Goal: Transaction & Acquisition: Purchase product/service

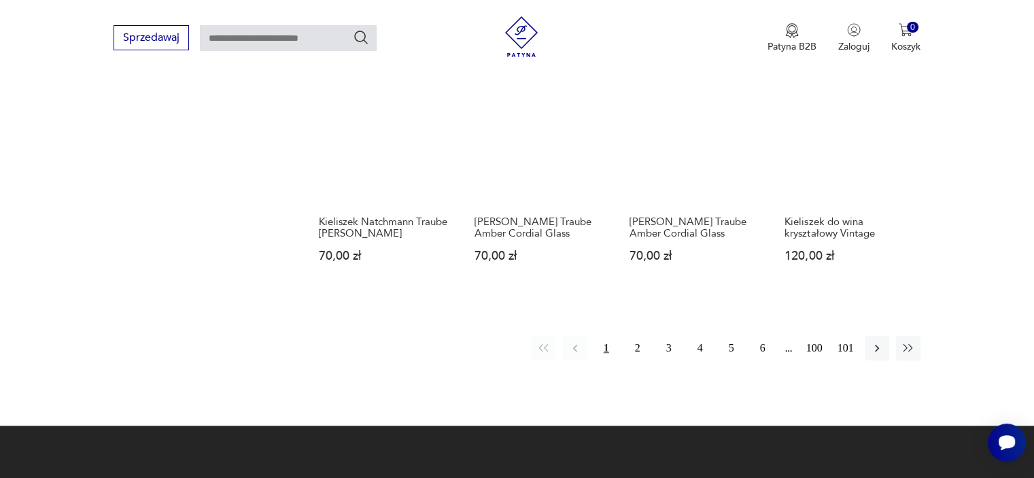
scroll to position [1206, 0]
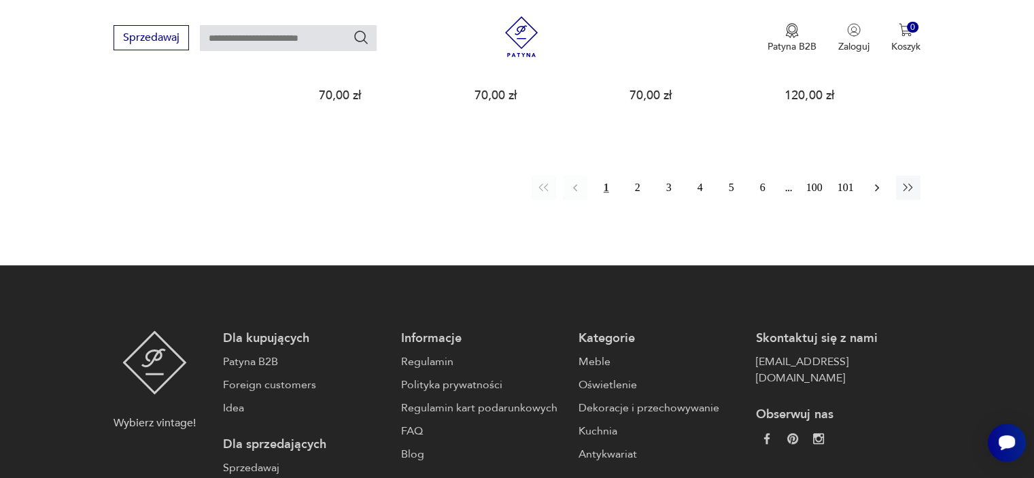
click at [875, 181] on icon "button" at bounding box center [877, 188] width 14 height 14
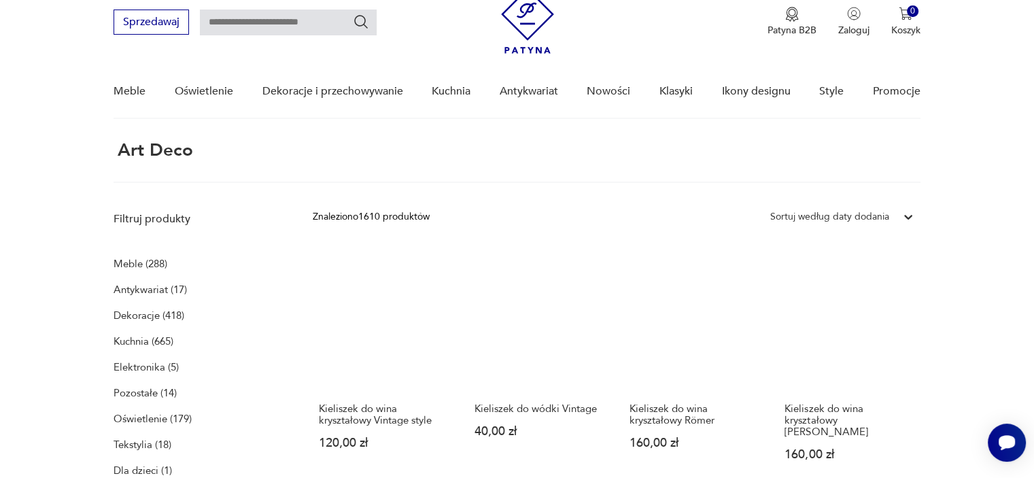
scroll to position [119, 0]
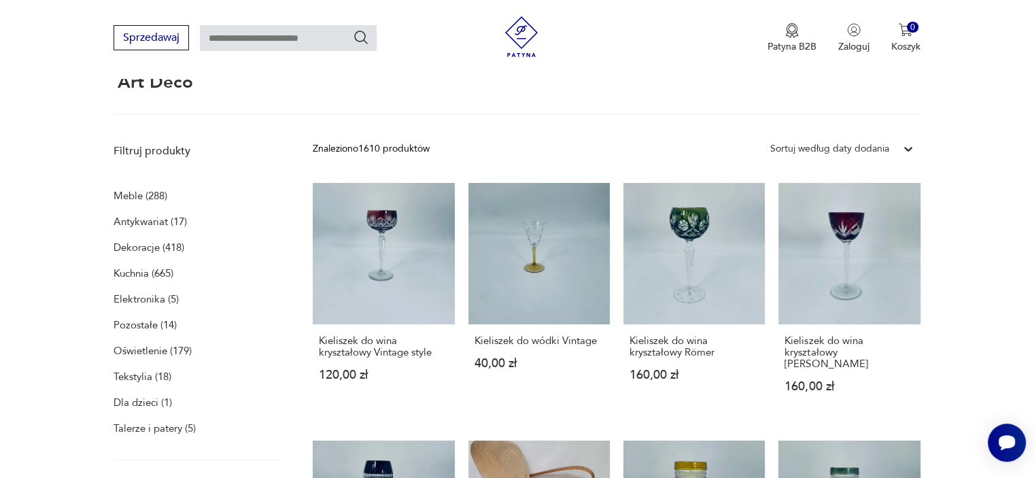
click at [158, 193] on p "Meble (288)" at bounding box center [140, 195] width 54 height 19
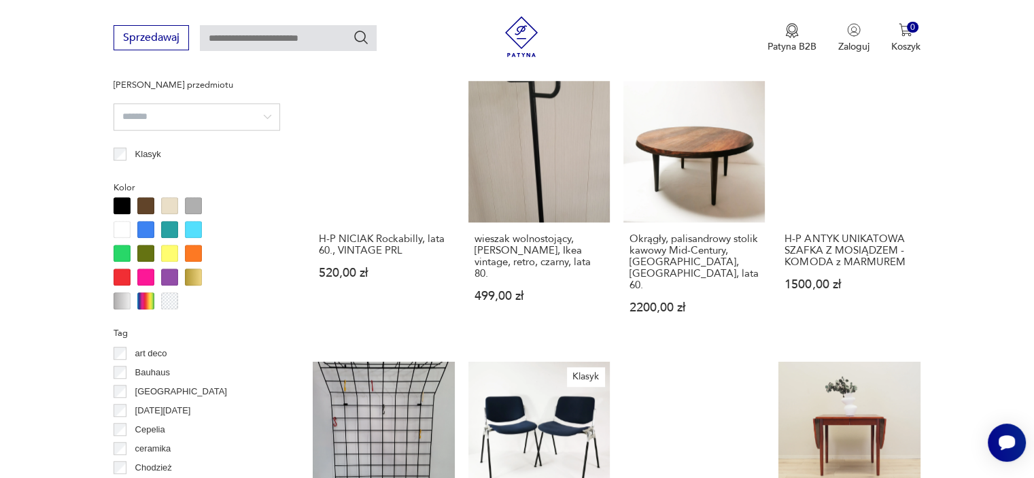
scroll to position [1155, 0]
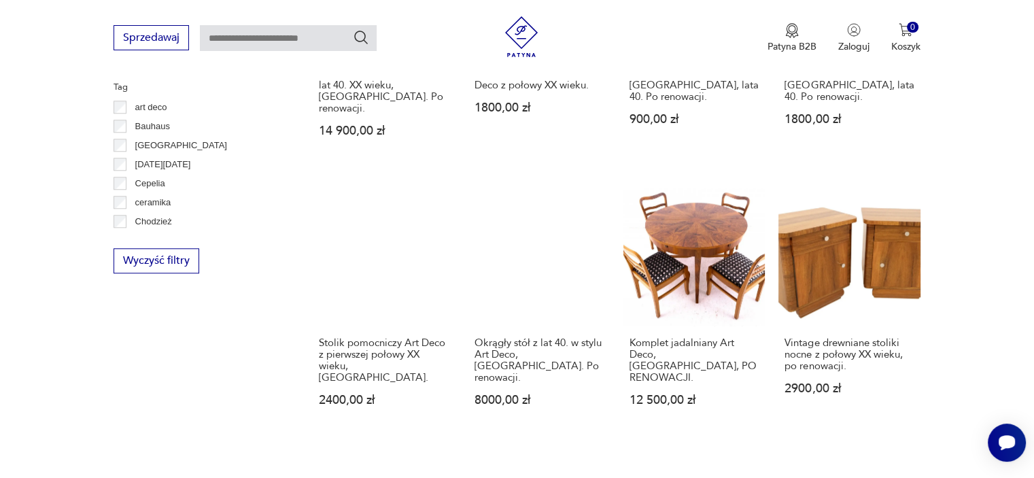
scroll to position [1311, 0]
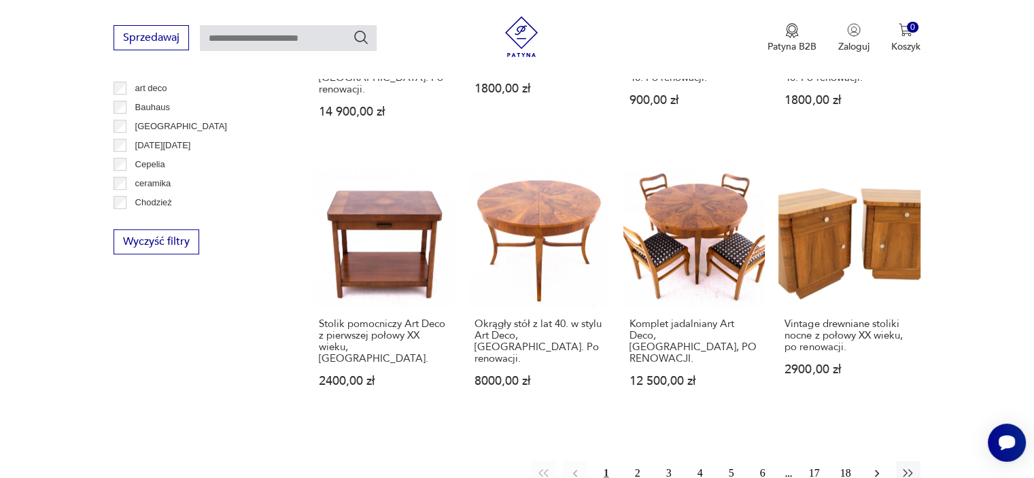
click at [878, 466] on icon "button" at bounding box center [877, 473] width 14 height 14
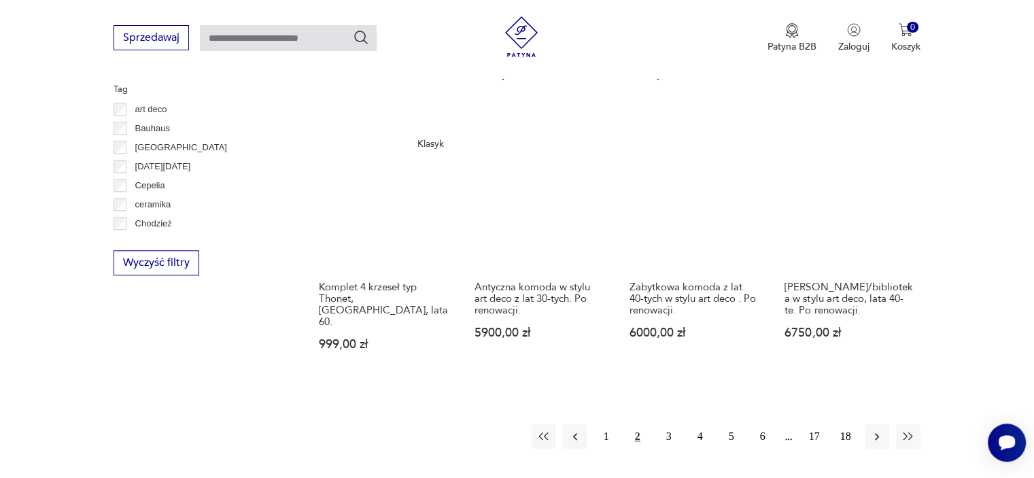
scroll to position [1311, 0]
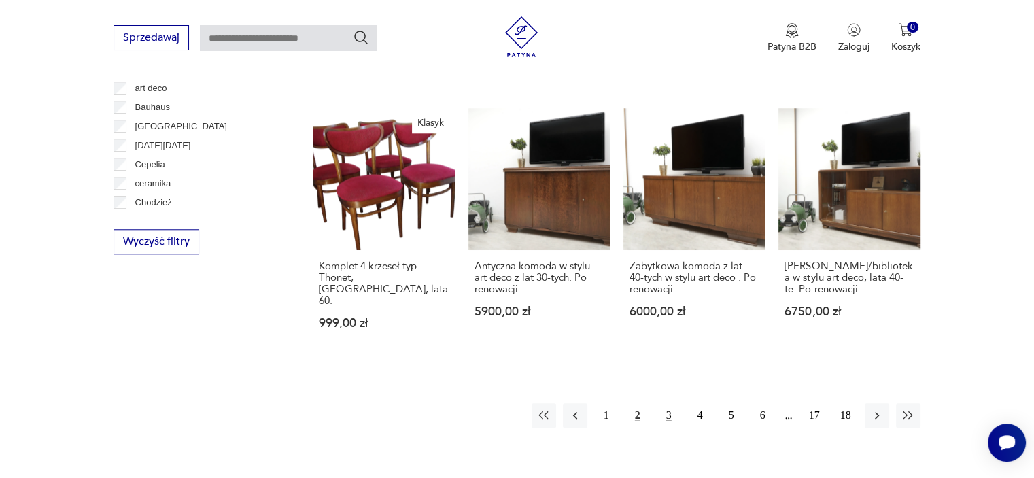
click at [663, 403] on button "3" at bounding box center [668, 415] width 24 height 24
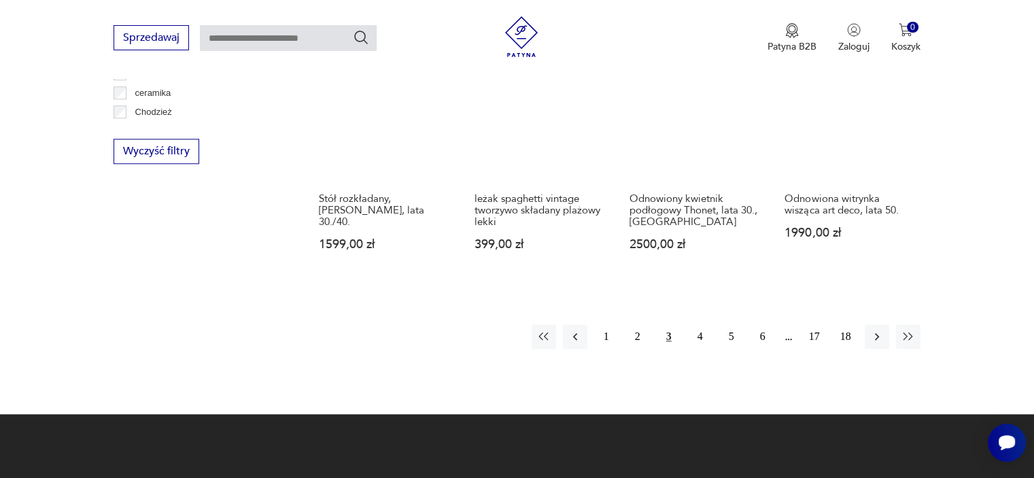
scroll to position [1447, 0]
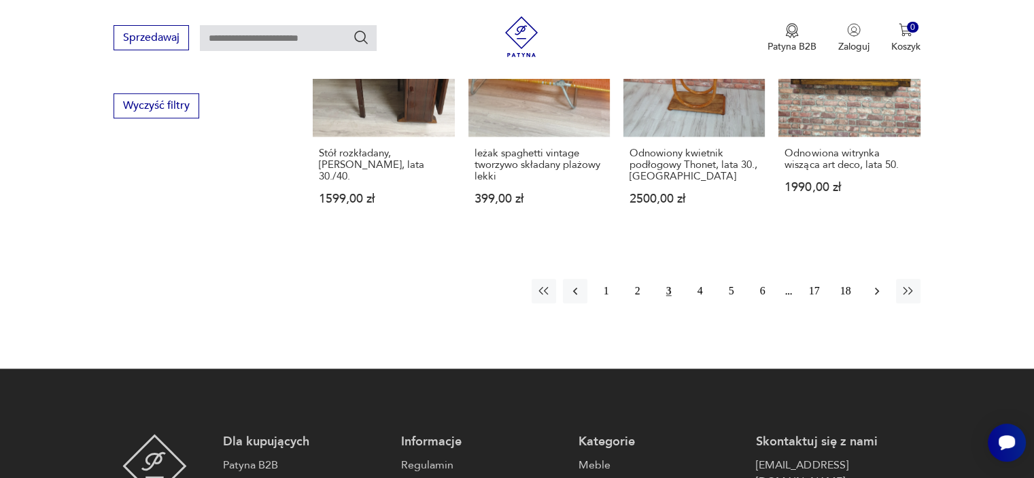
click at [874, 284] on icon "button" at bounding box center [877, 291] width 14 height 14
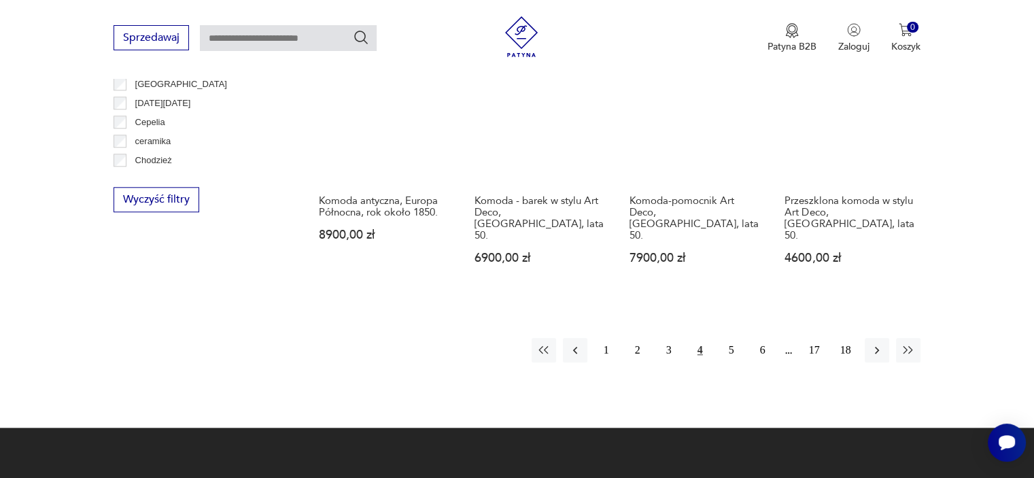
scroll to position [1379, 0]
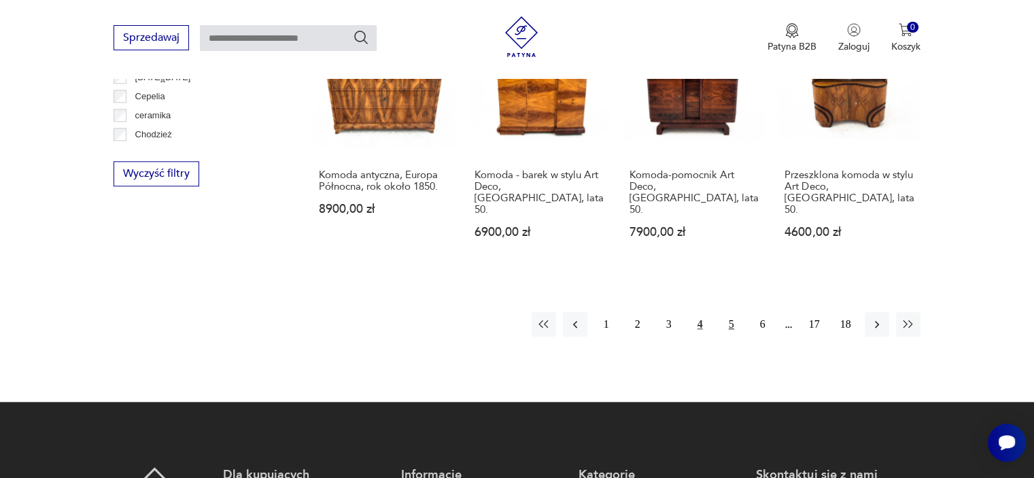
click at [734, 312] on button "5" at bounding box center [731, 324] width 24 height 24
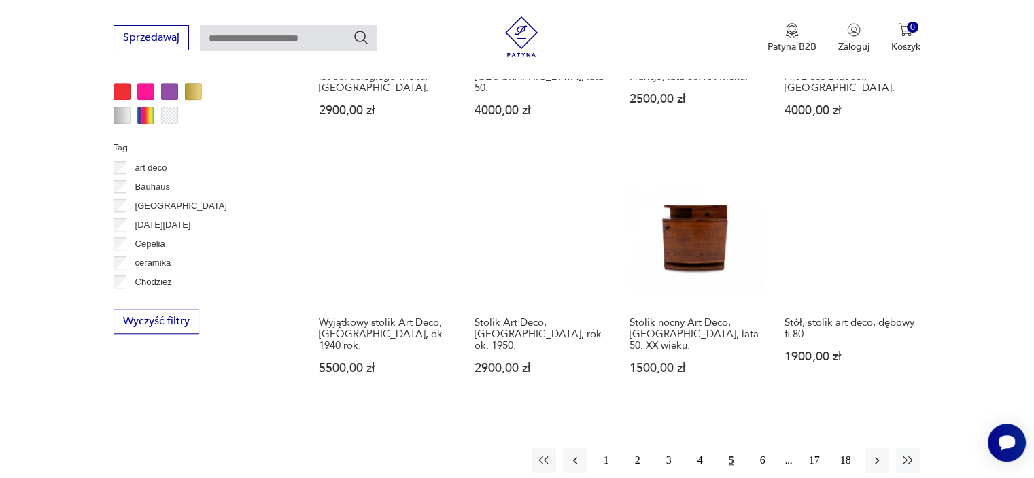
scroll to position [1311, 0]
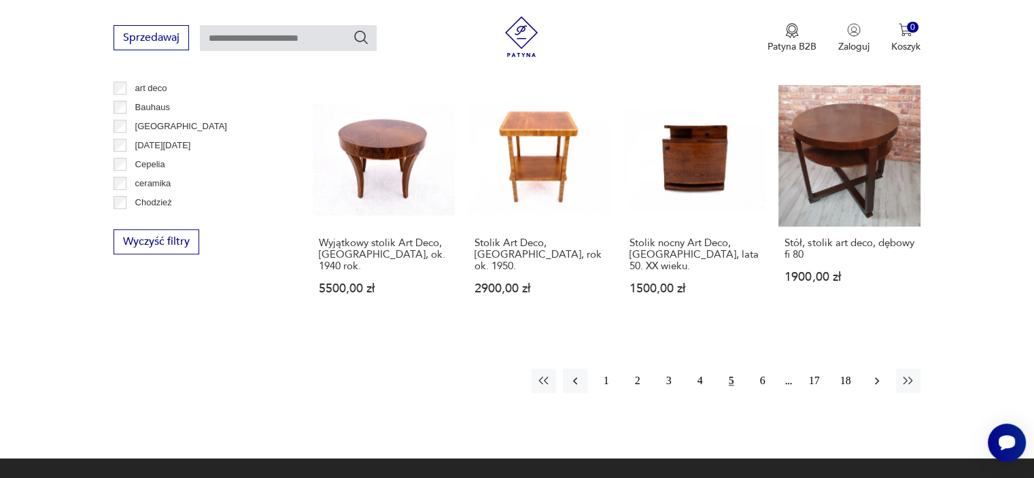
click at [881, 368] on button "button" at bounding box center [876, 380] width 24 height 24
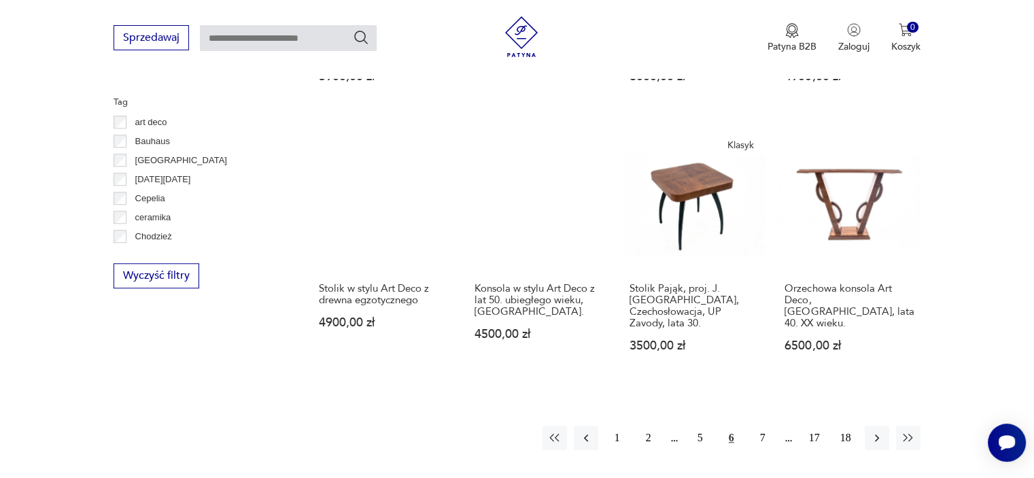
scroll to position [1311, 0]
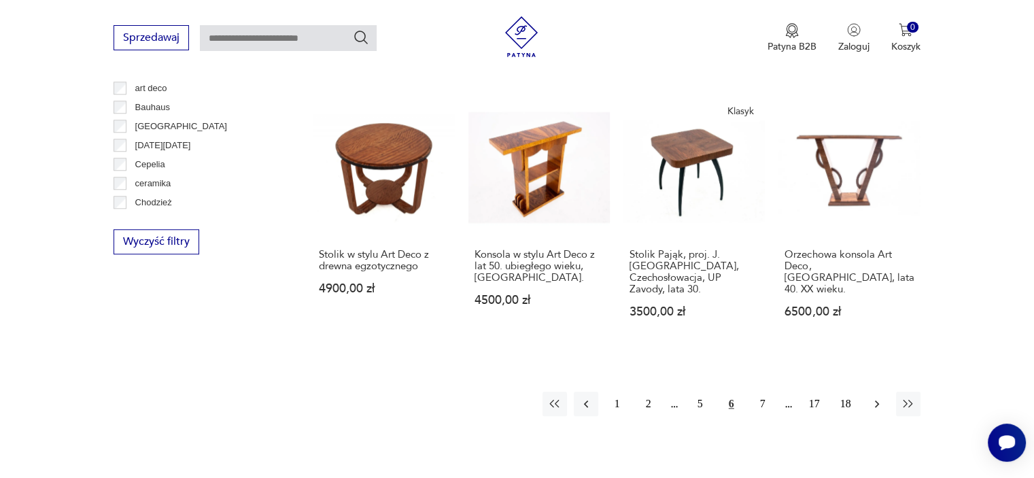
click at [881, 397] on icon "button" at bounding box center [877, 404] width 14 height 14
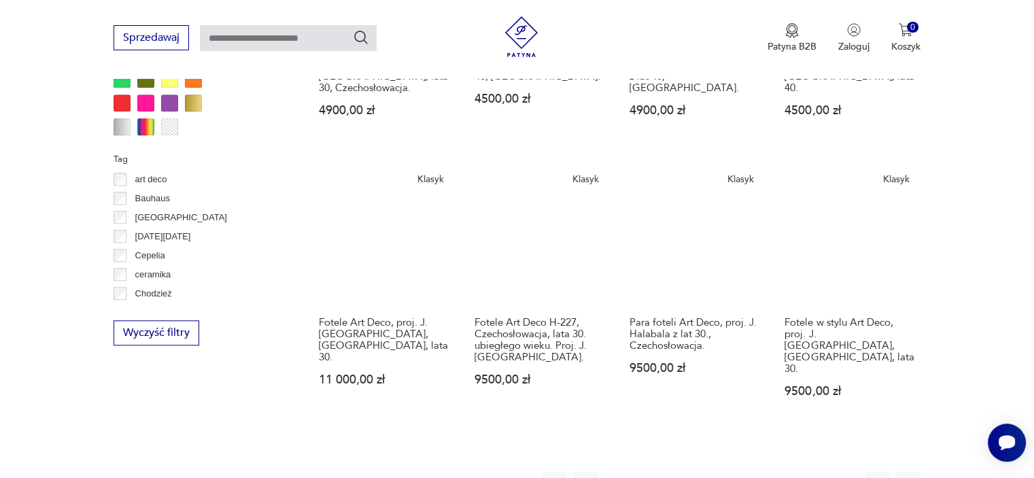
scroll to position [1379, 0]
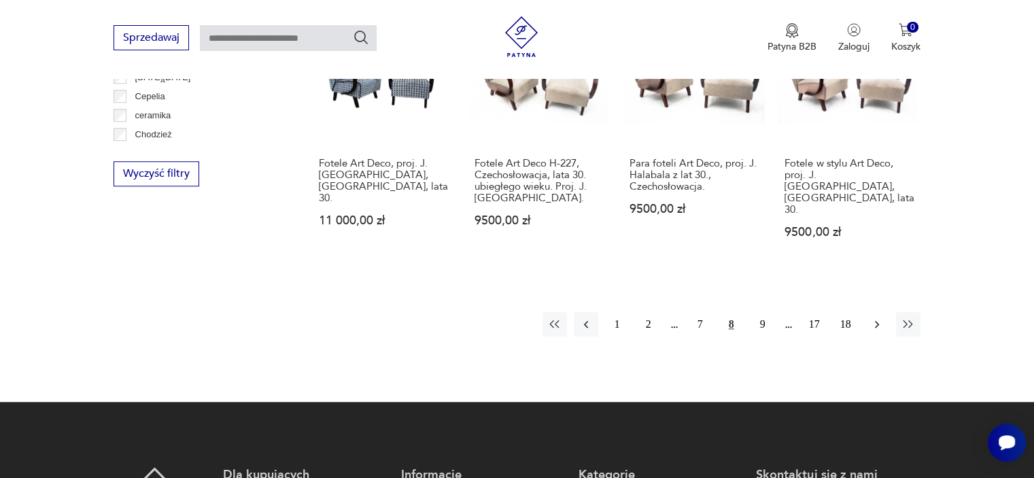
click at [872, 317] on icon "button" at bounding box center [877, 324] width 14 height 14
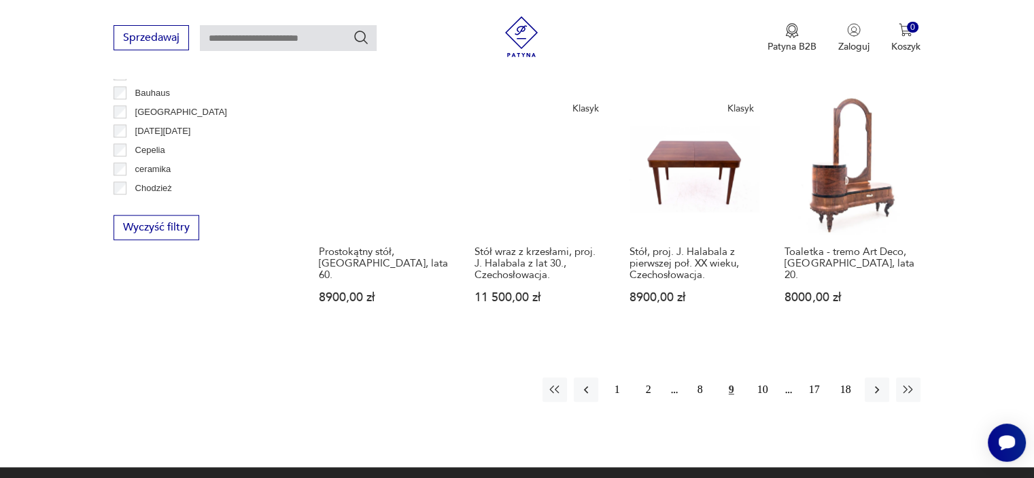
scroll to position [1379, 0]
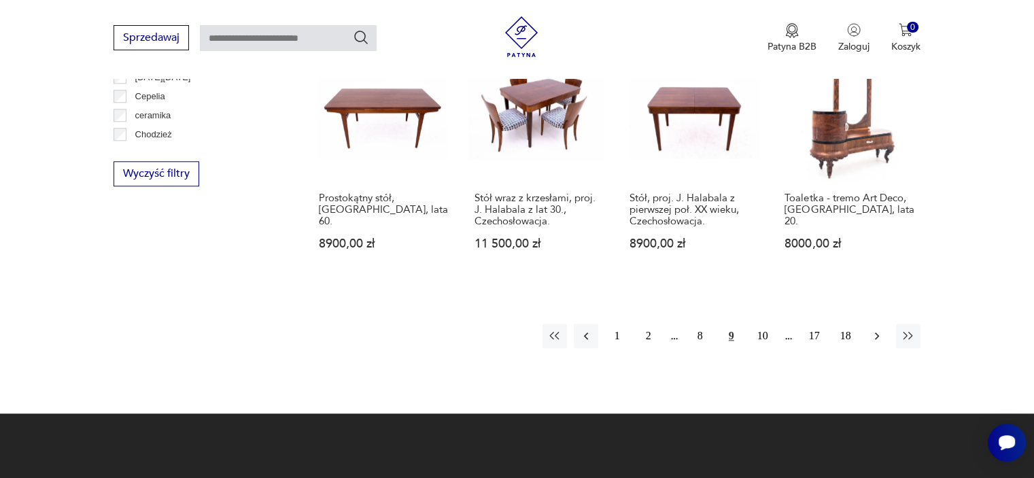
click at [880, 329] on icon "button" at bounding box center [877, 336] width 14 height 14
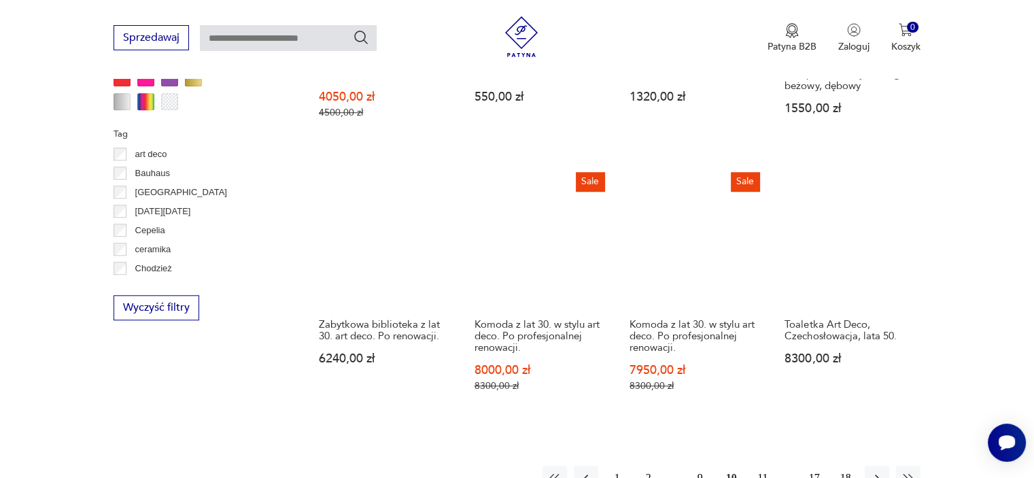
scroll to position [1379, 0]
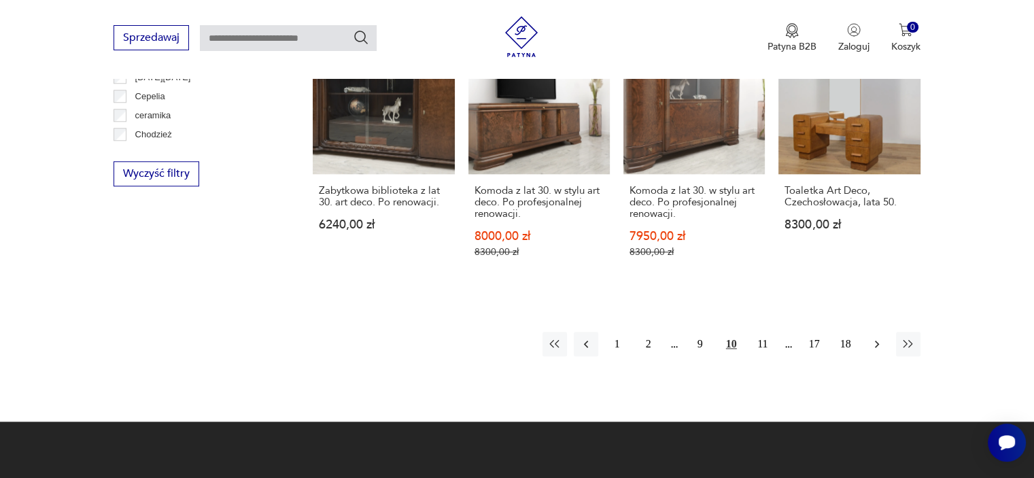
click at [876, 337] on icon "button" at bounding box center [877, 344] width 14 height 14
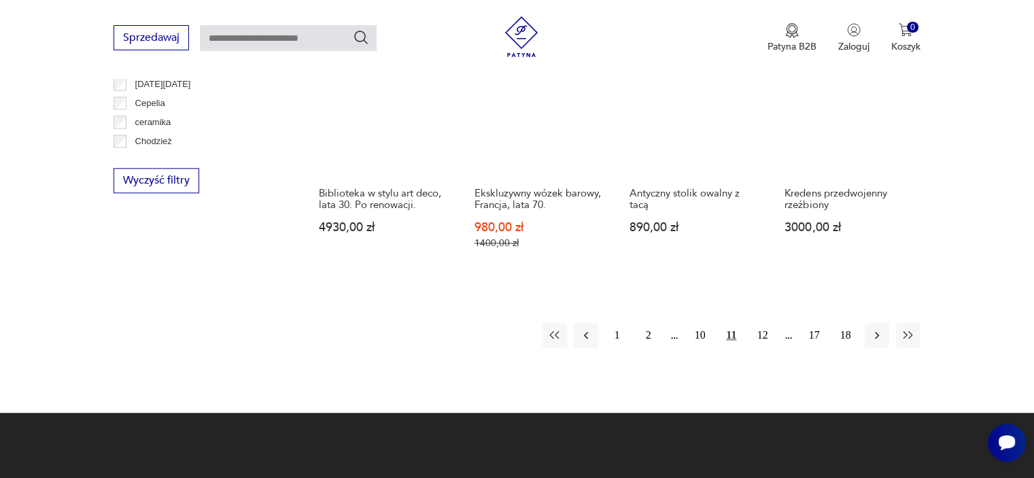
scroll to position [1379, 0]
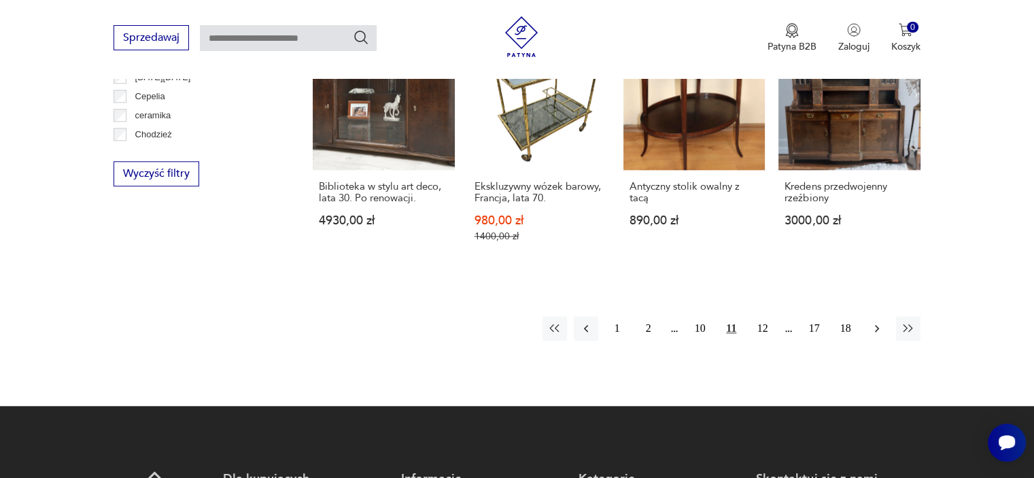
click at [876, 325] on icon "button" at bounding box center [877, 328] width 4 height 7
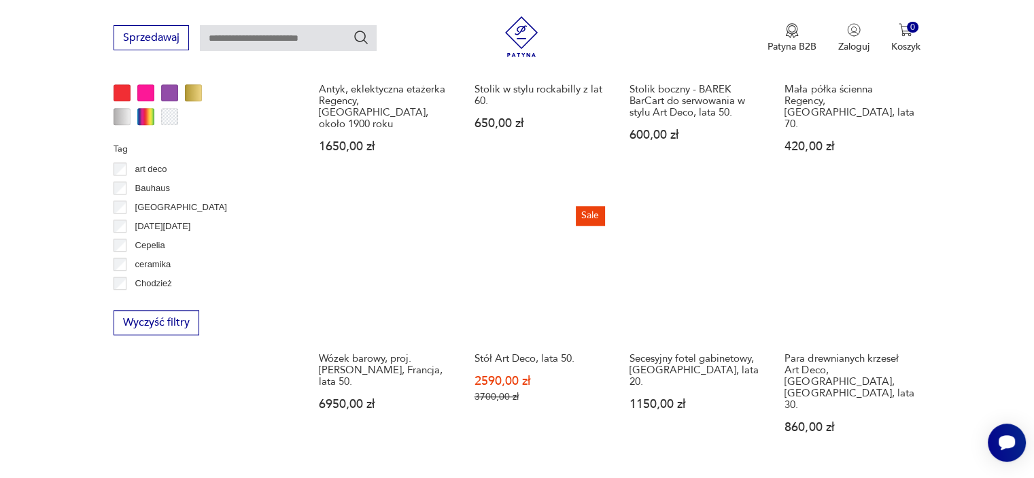
scroll to position [1311, 0]
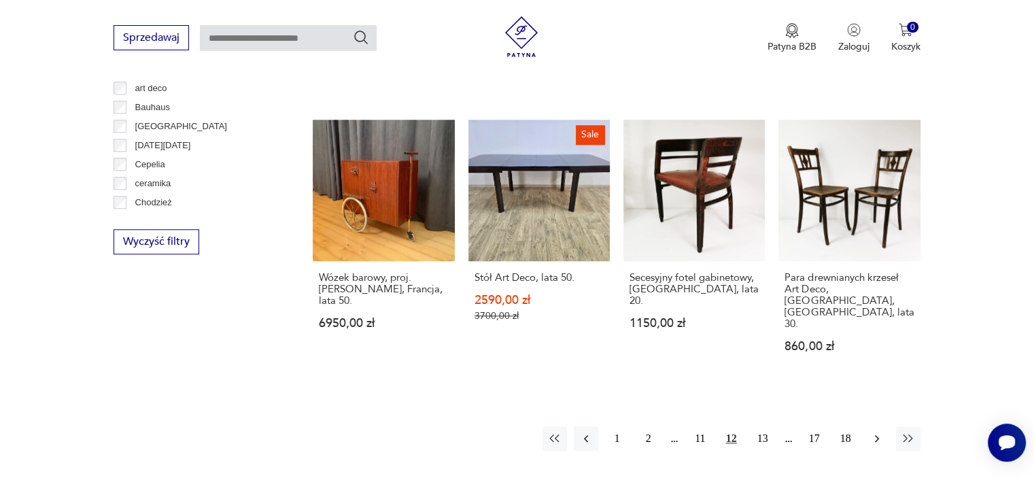
click at [870, 431] on icon "button" at bounding box center [877, 438] width 14 height 14
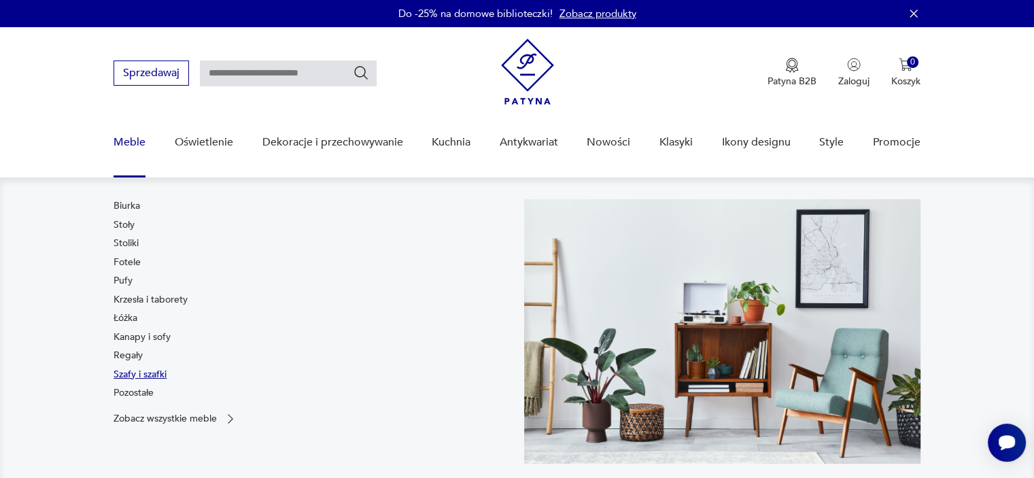
click at [149, 376] on link "Szafy i szafki" at bounding box center [139, 375] width 53 height 14
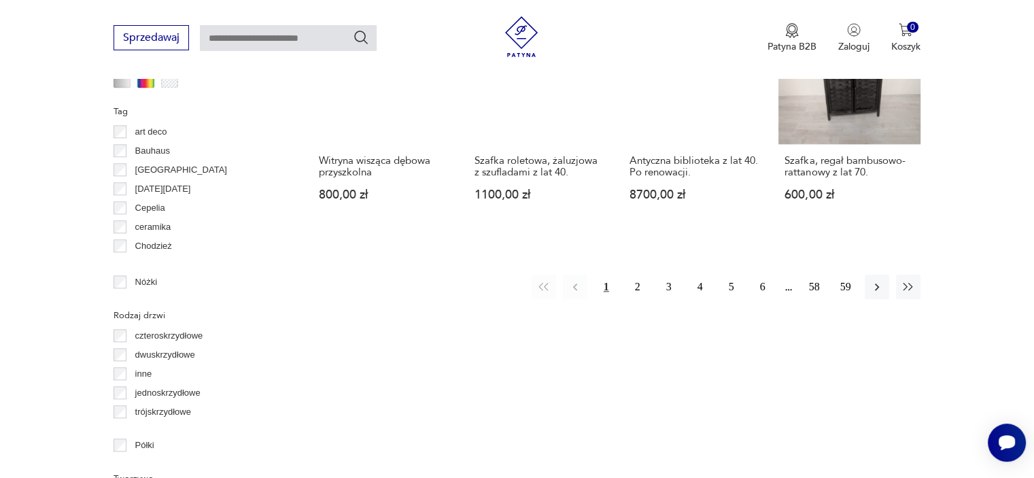
scroll to position [1447, 0]
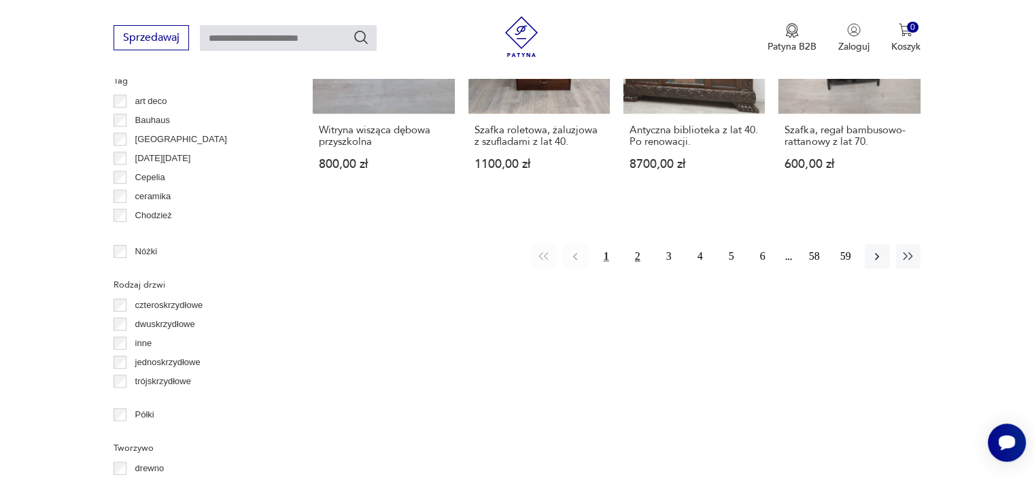
click at [643, 244] on button "2" at bounding box center [637, 256] width 24 height 24
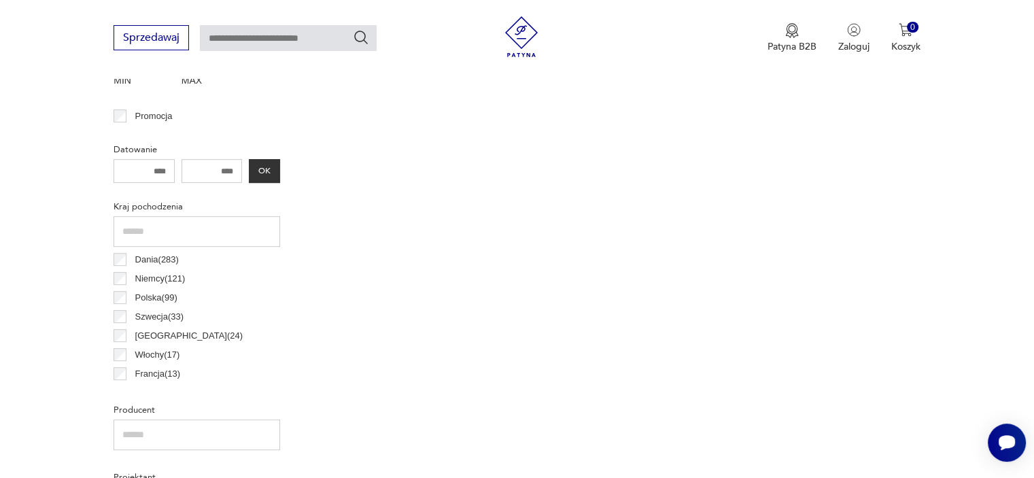
scroll to position [360, 0]
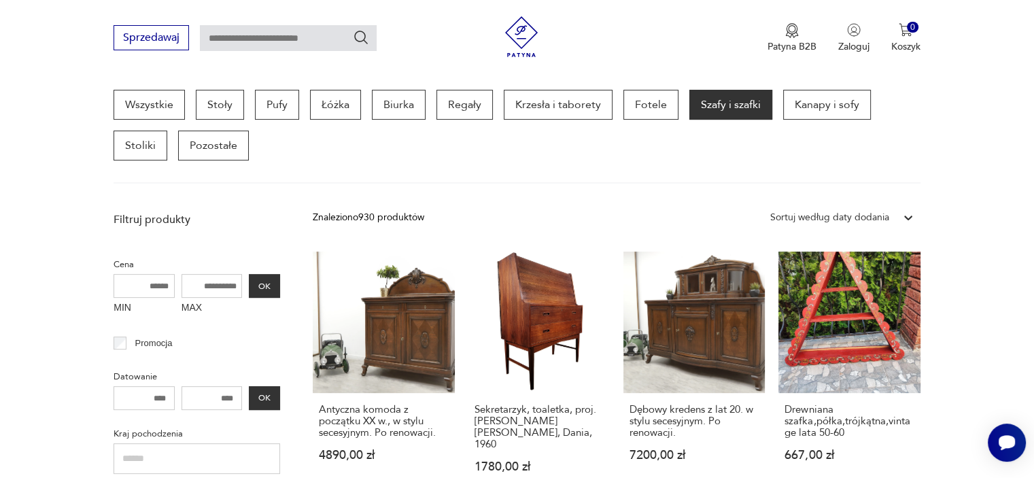
click at [239, 41] on input "text" at bounding box center [288, 38] width 177 height 26
type input "*****"
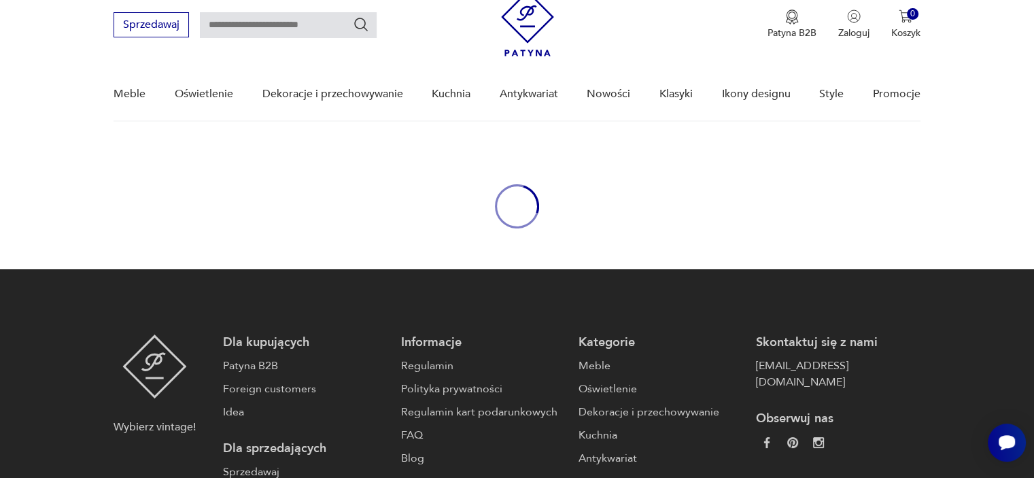
type input "*****"
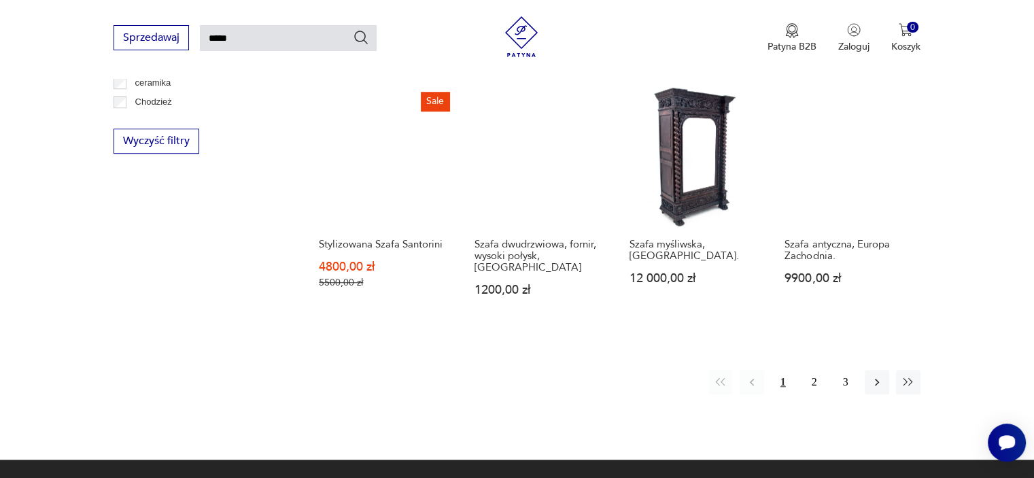
scroll to position [1059, 0]
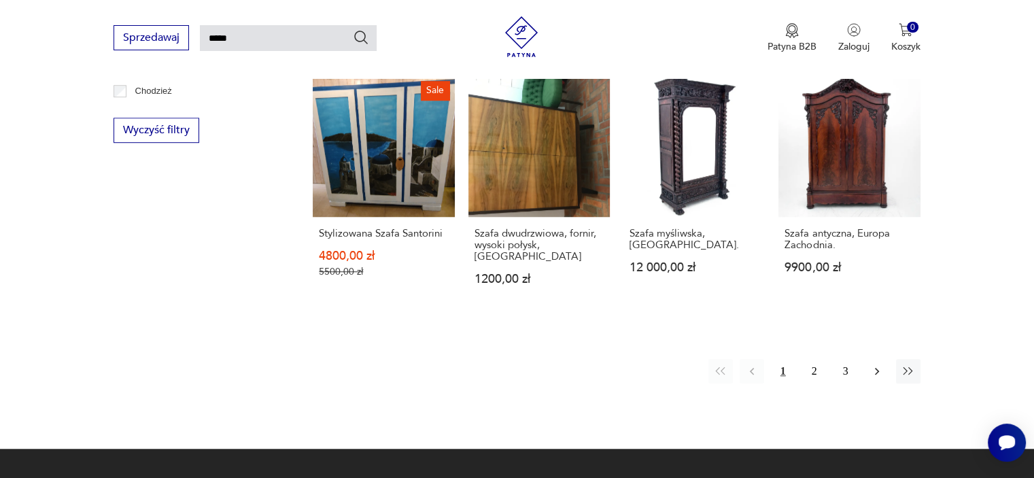
click at [883, 359] on button "button" at bounding box center [876, 371] width 24 height 24
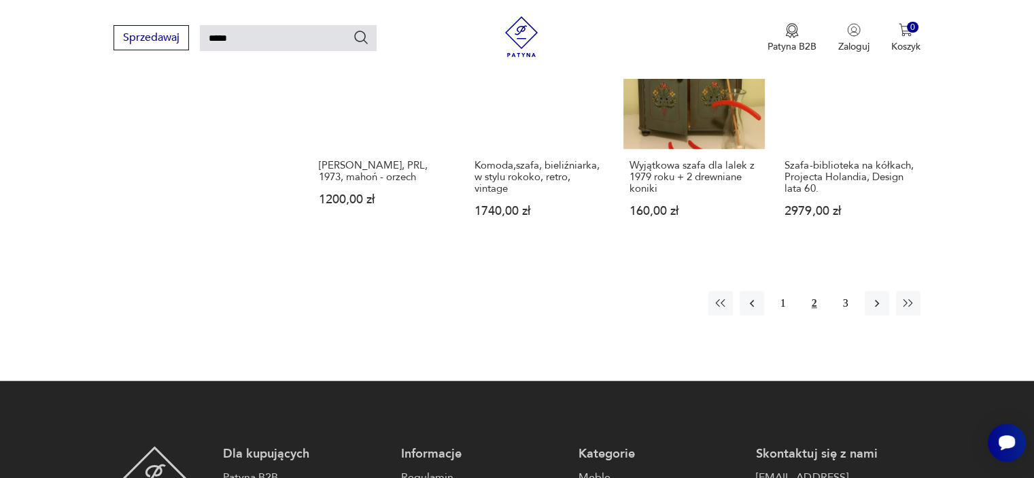
scroll to position [1068, 0]
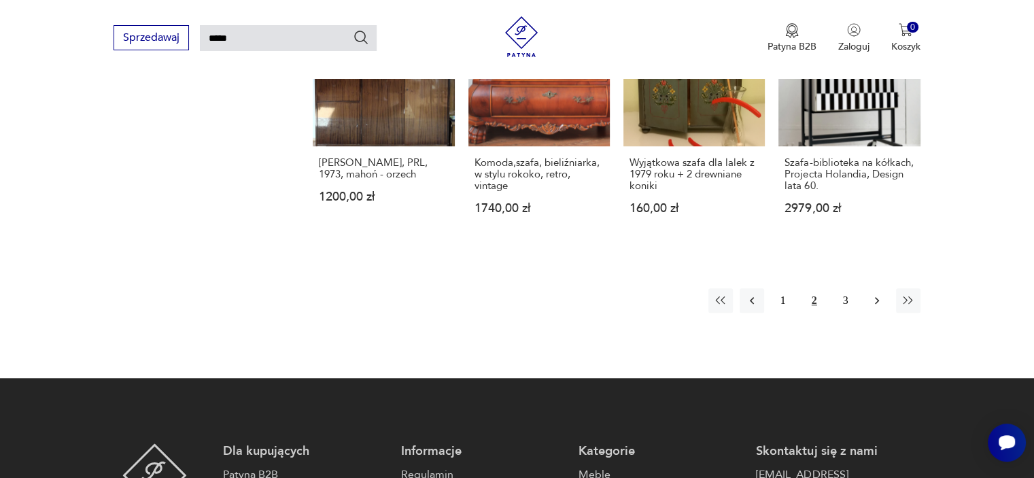
click at [877, 294] on icon "button" at bounding box center [877, 301] width 14 height 14
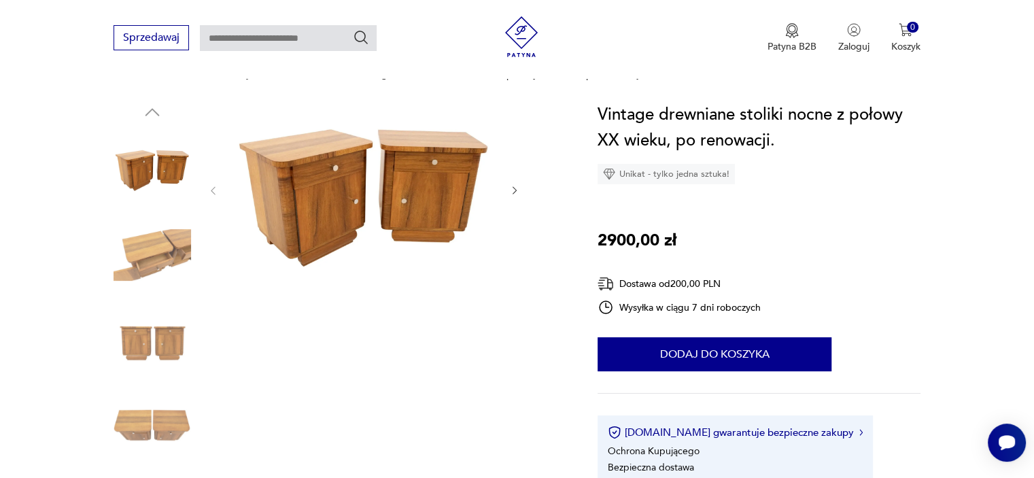
scroll to position [136, 0]
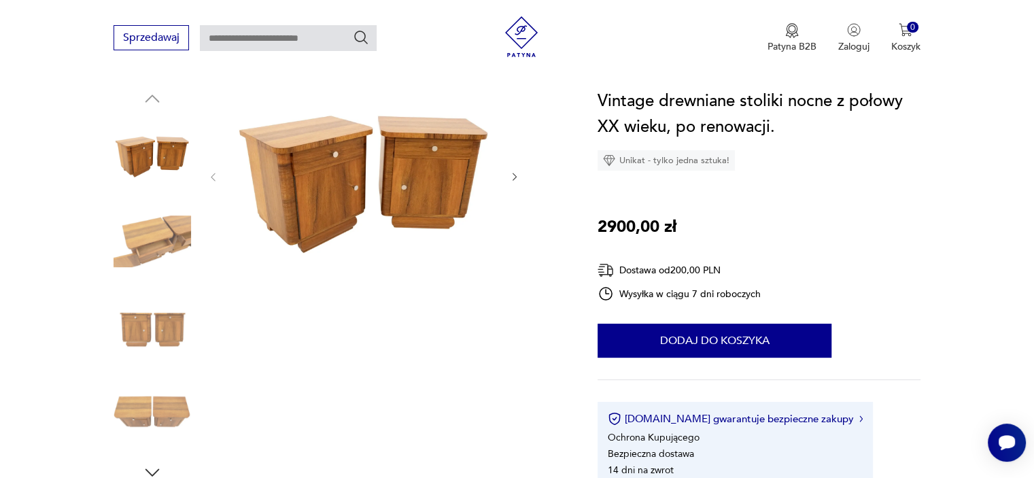
click at [141, 232] on img at bounding box center [151, 240] width 77 height 77
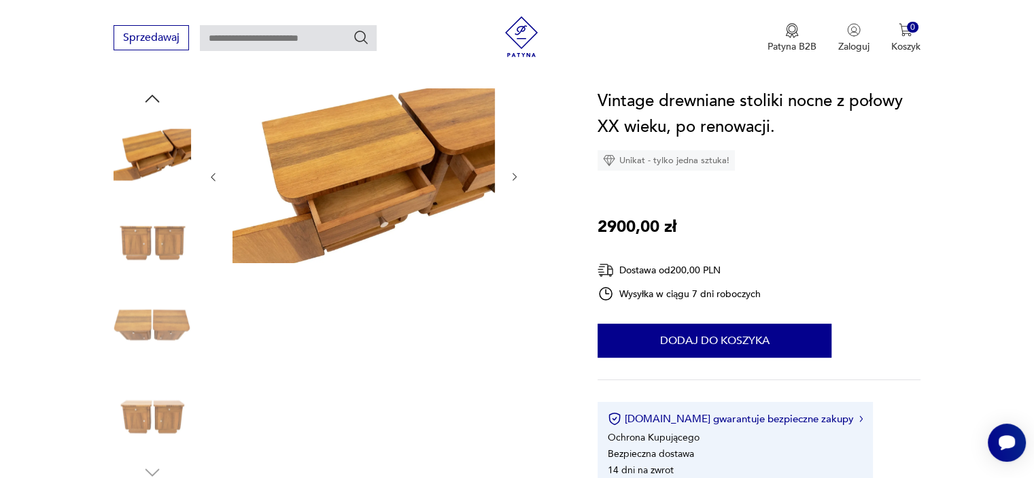
click at [156, 246] on img at bounding box center [151, 240] width 77 height 77
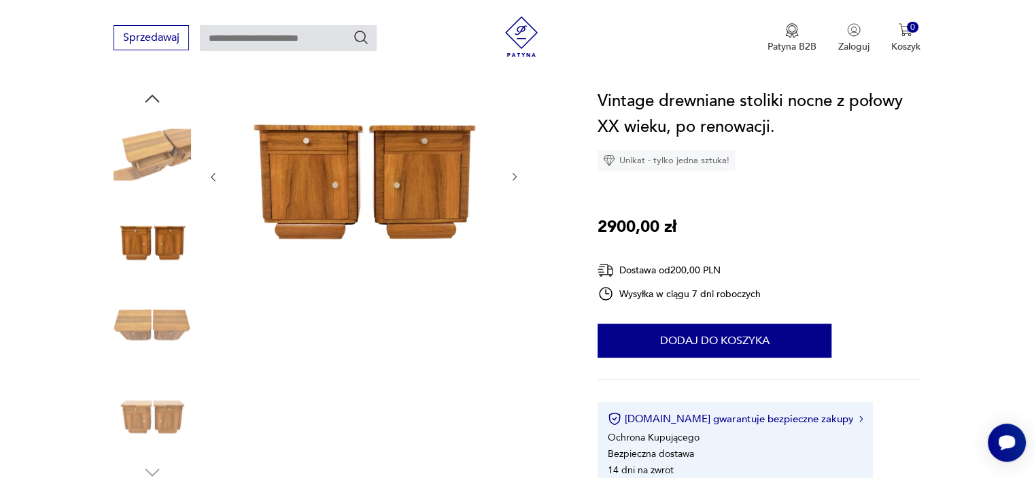
click at [175, 323] on img at bounding box center [151, 327] width 77 height 77
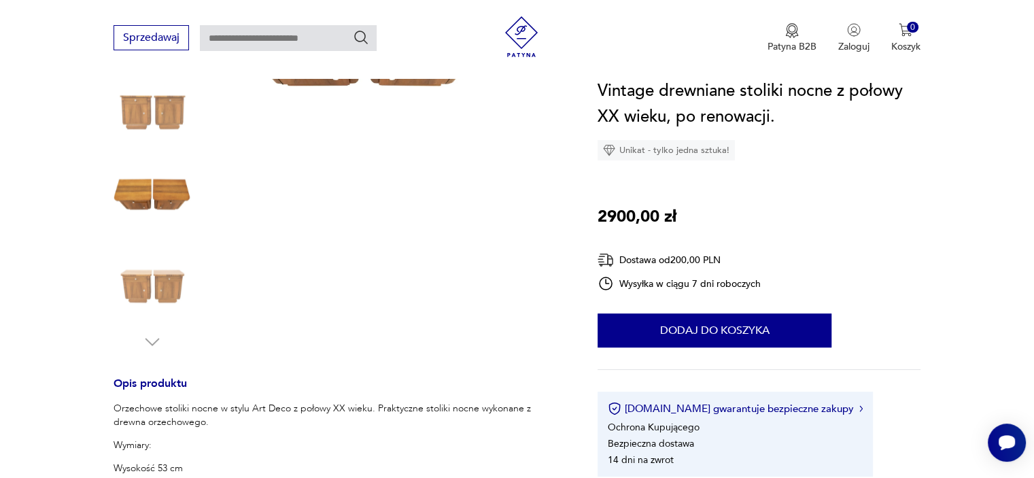
scroll to position [272, 0]
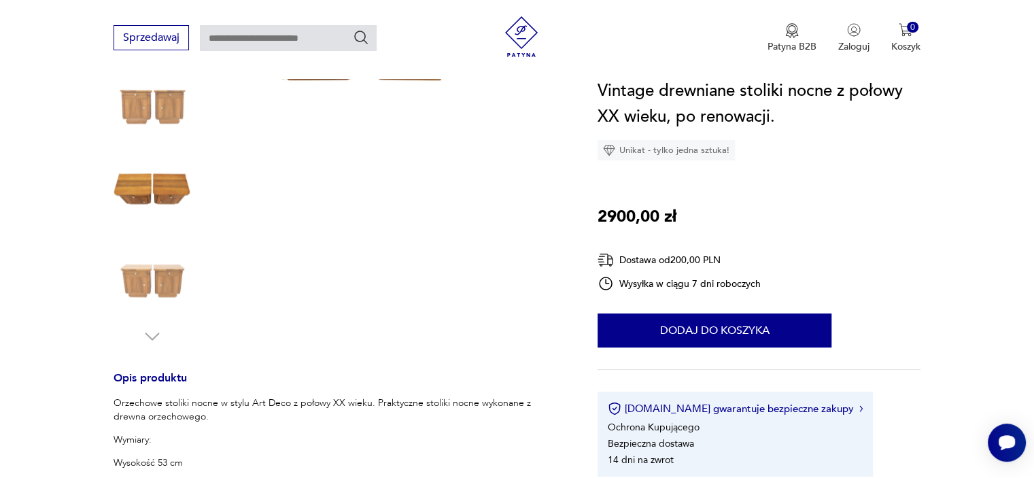
click at [166, 279] on img at bounding box center [151, 278] width 77 height 77
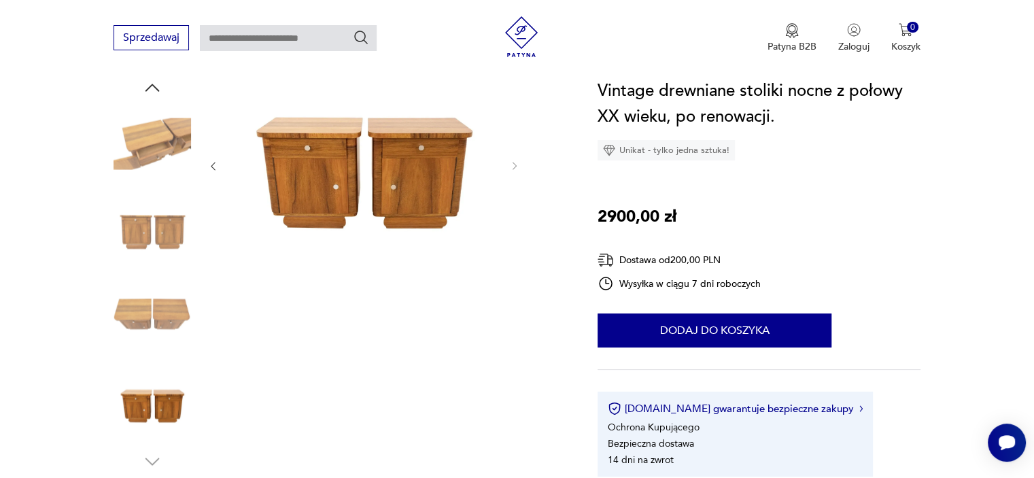
scroll to position [68, 0]
